Goal: Download file/media

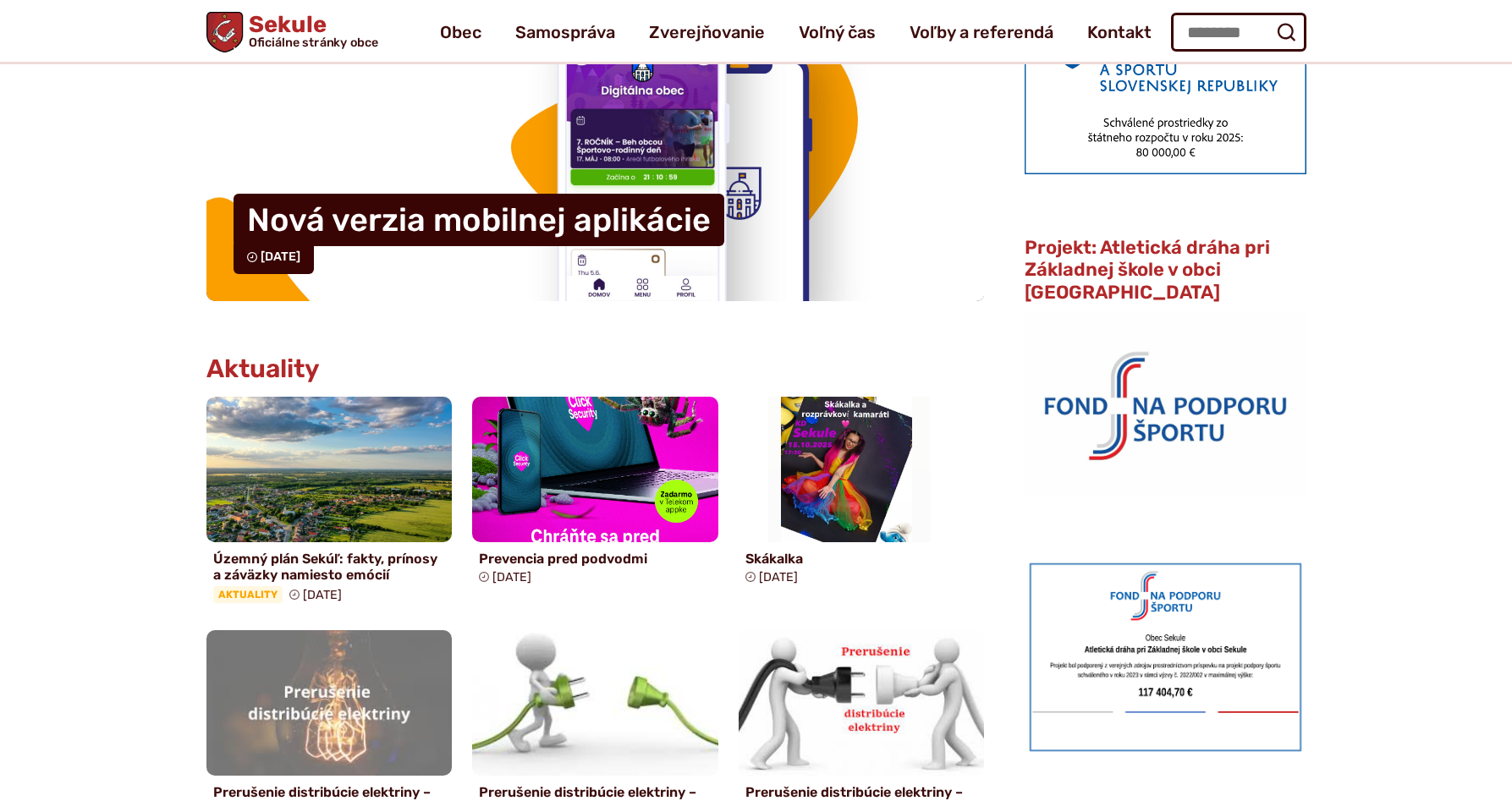
scroll to position [345, 0]
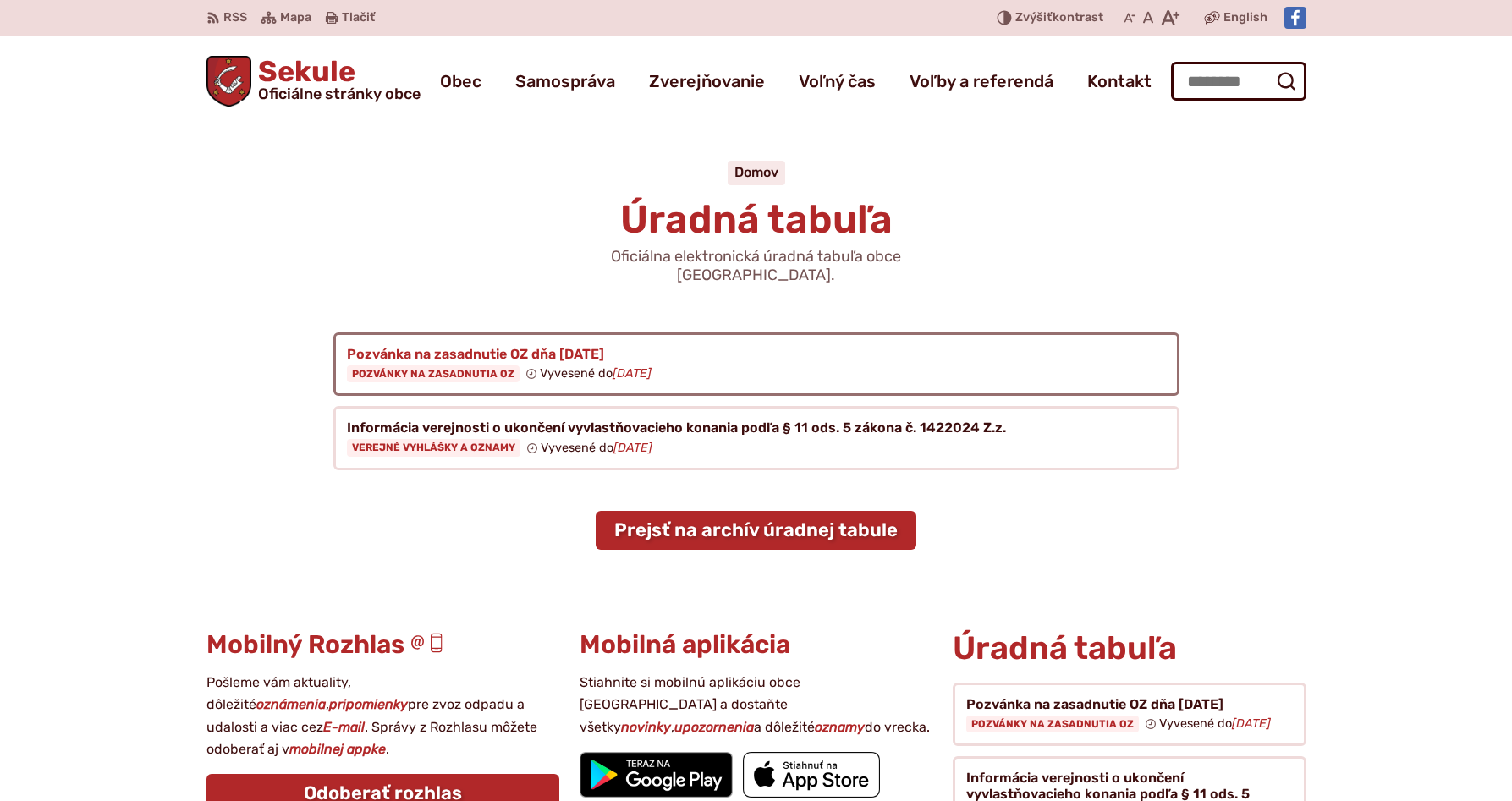
click at [422, 334] on figure at bounding box center [756, 365] width 846 height 64
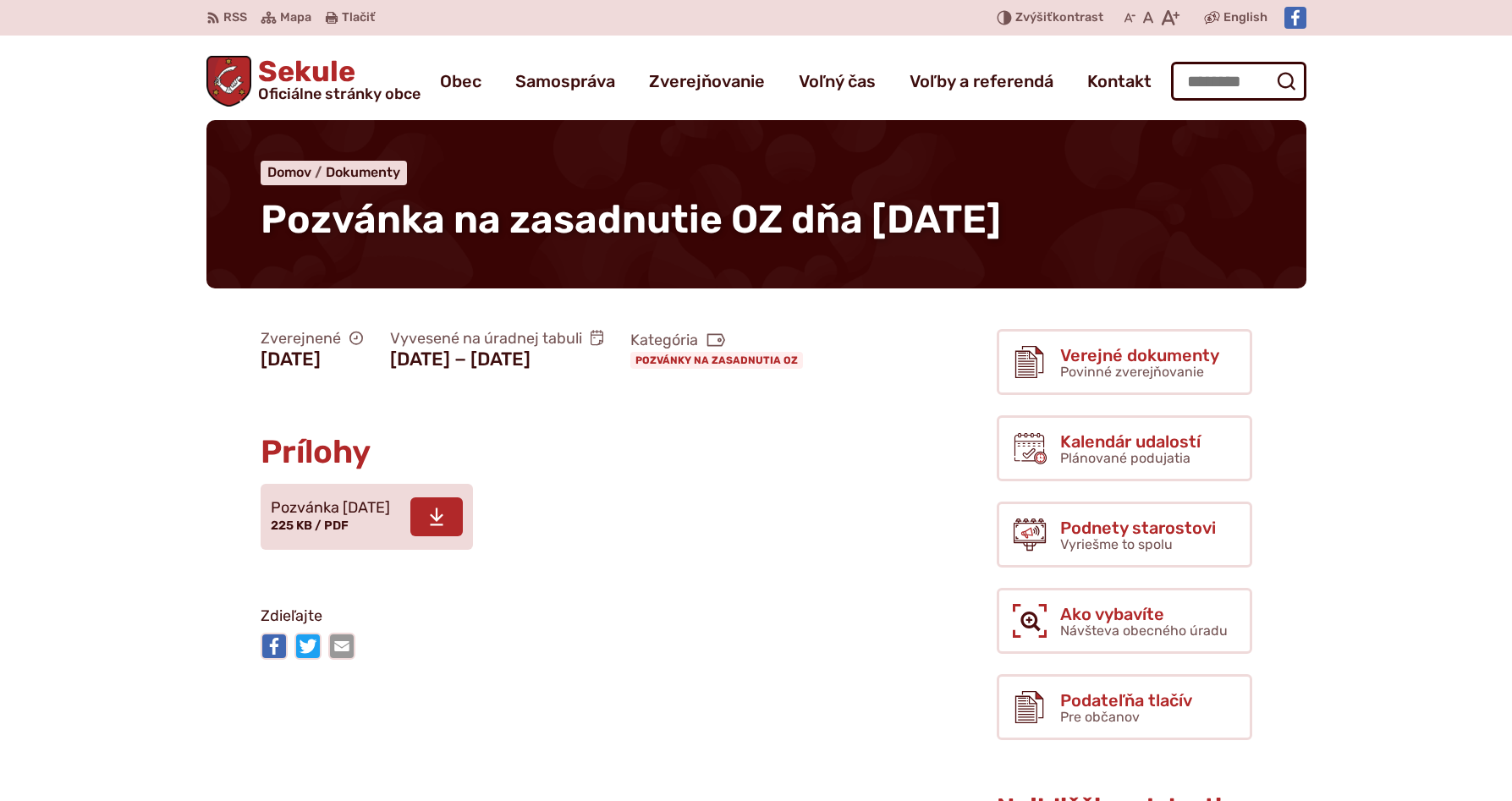
click at [444, 527] on icon at bounding box center [436, 517] width 15 height 21
